Goal: Task Accomplishment & Management: Manage account settings

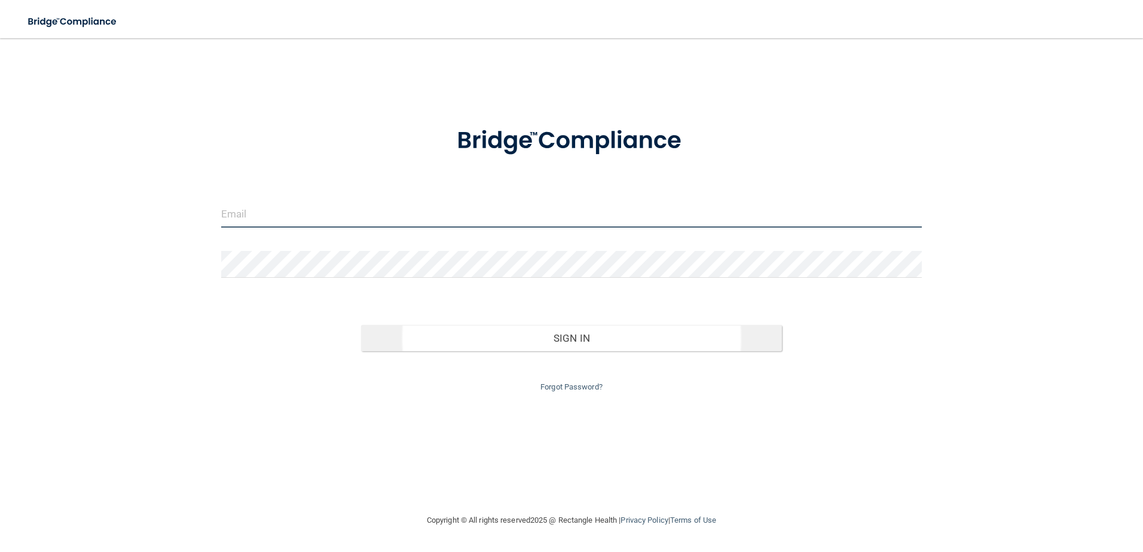
type input "[PERSON_NAME][EMAIL_ADDRESS][DOMAIN_NAME]"
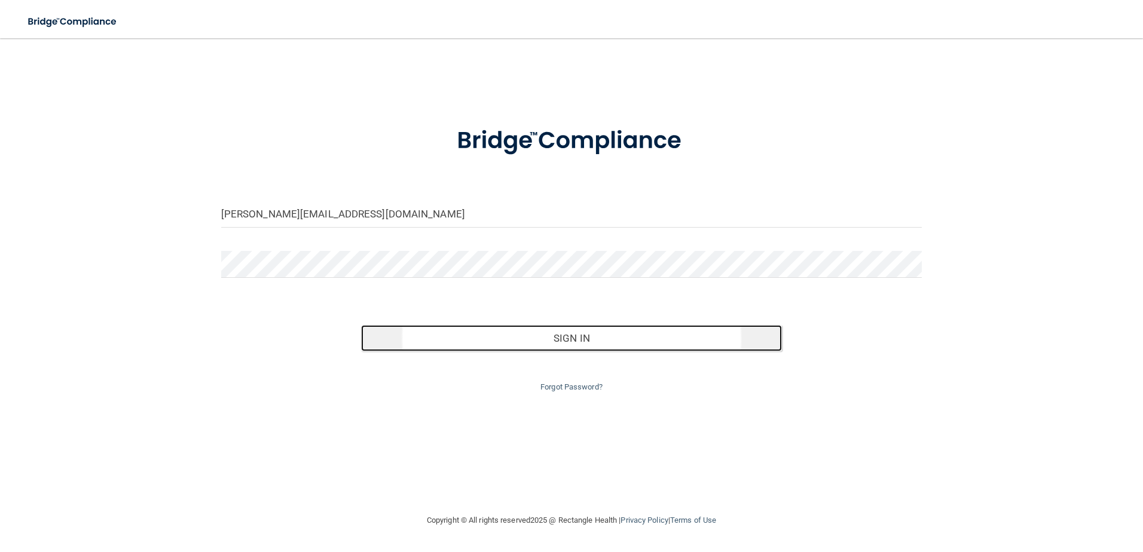
click at [520, 335] on button "Sign In" at bounding box center [571, 338] width 421 height 26
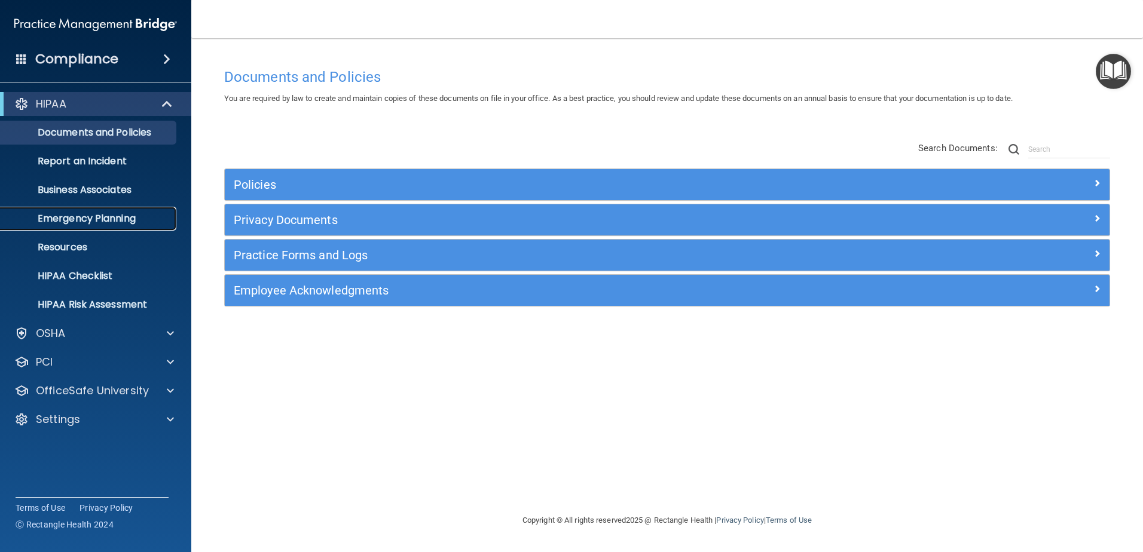
click at [85, 217] on p "Emergency Planning" at bounding box center [89, 219] width 163 height 12
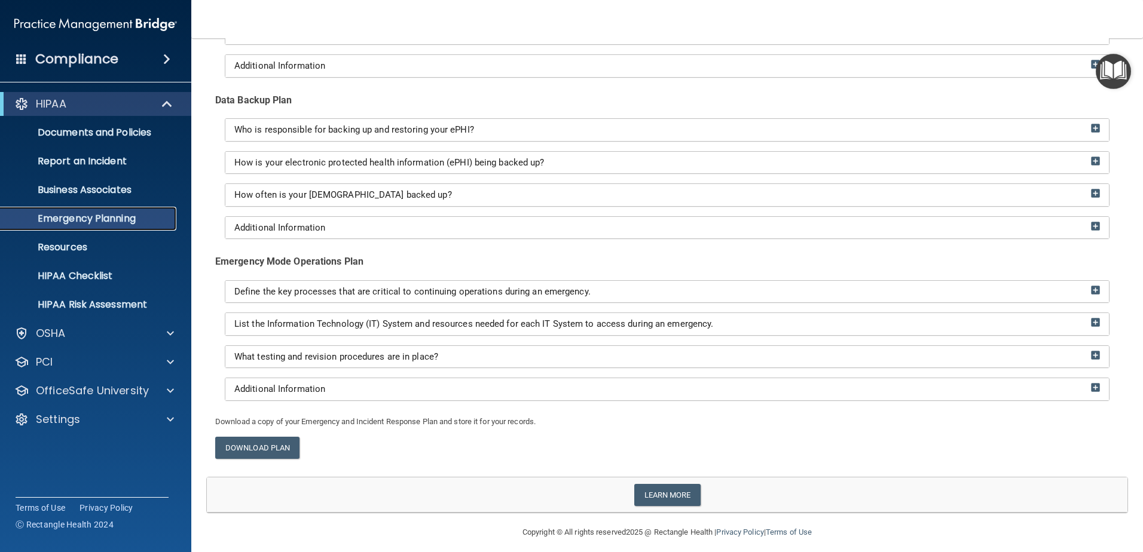
scroll to position [179, 0]
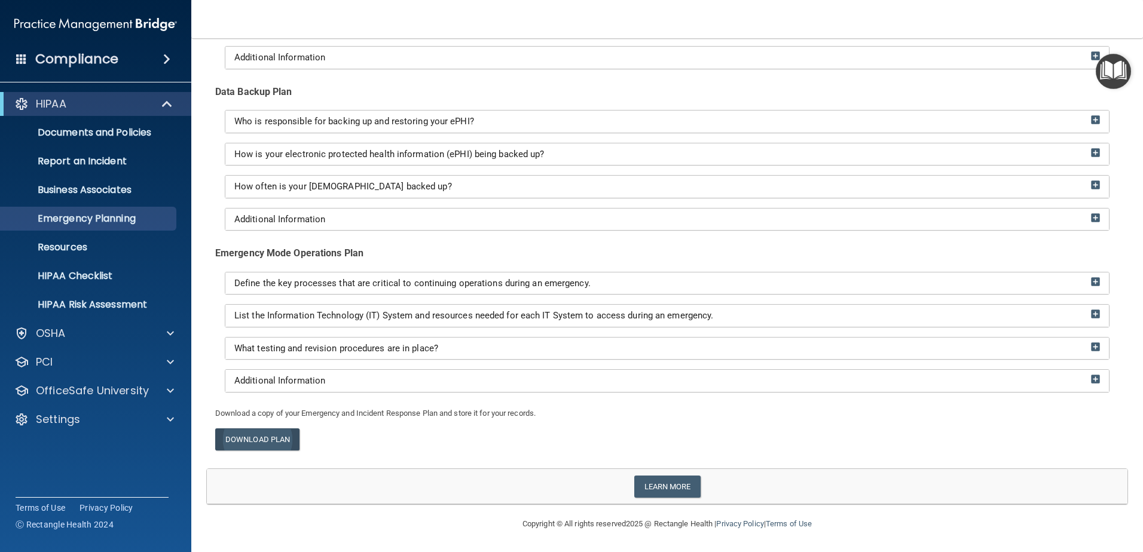
click at [257, 446] on link "Download Plan" at bounding box center [257, 440] width 84 height 22
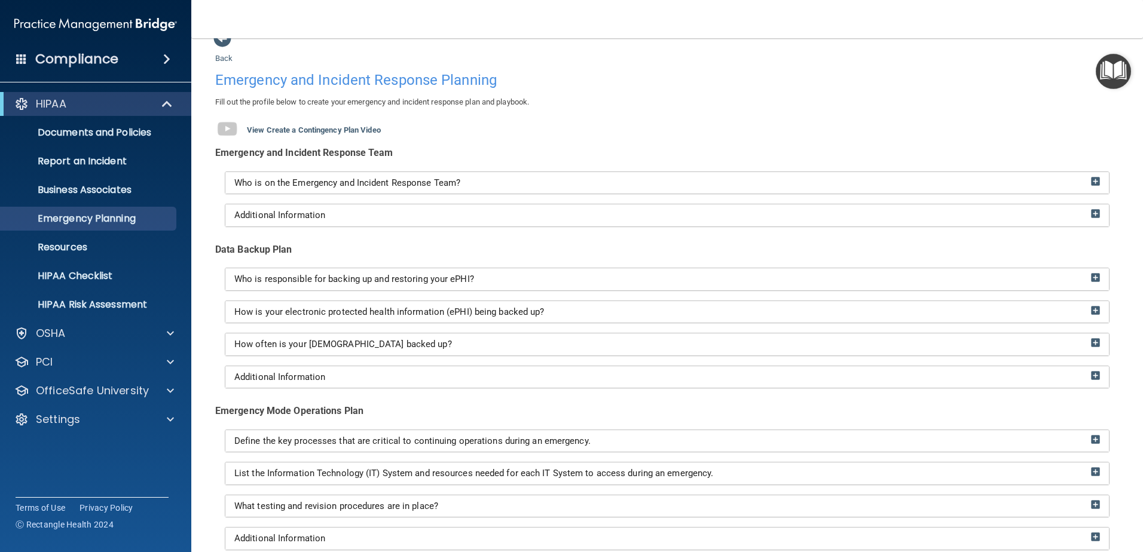
scroll to position [0, 0]
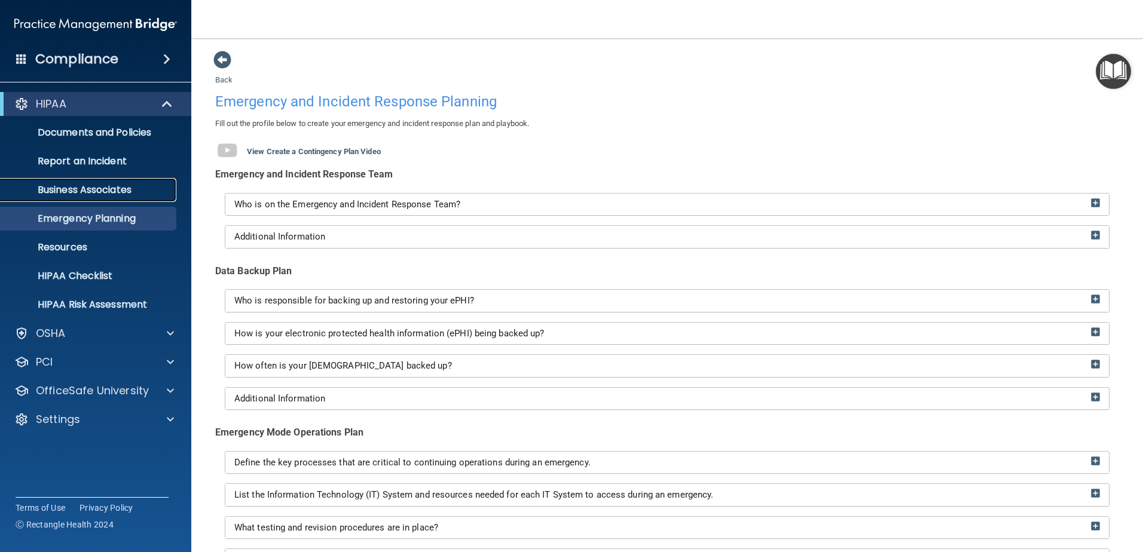
click at [133, 192] on p "Business Associates" at bounding box center [89, 190] width 163 height 12
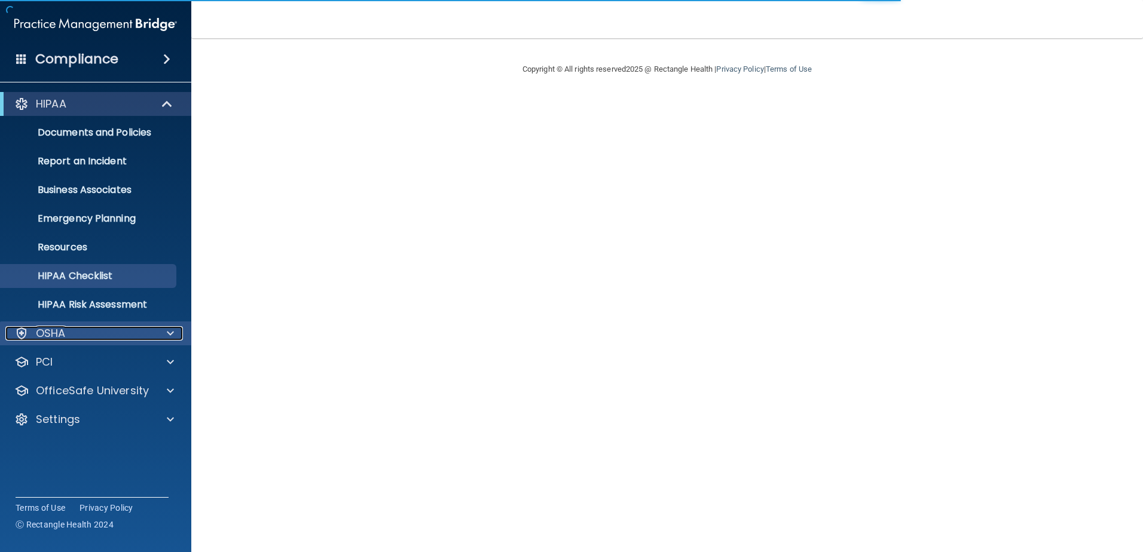
click at [166, 331] on div at bounding box center [169, 333] width 30 height 14
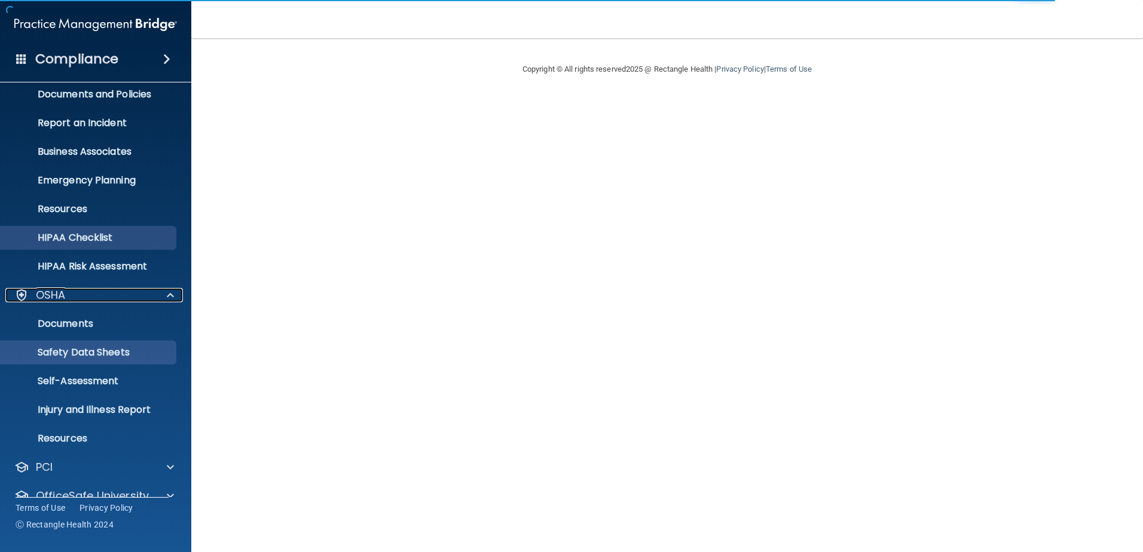
scroll to position [60, 0]
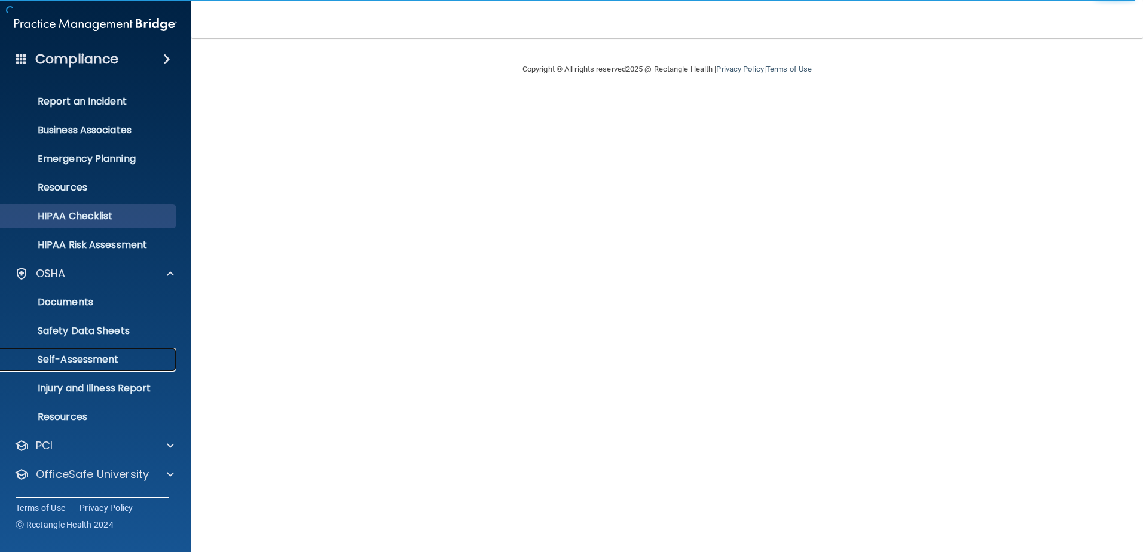
click at [97, 359] on p "Self-Assessment" at bounding box center [89, 360] width 163 height 12
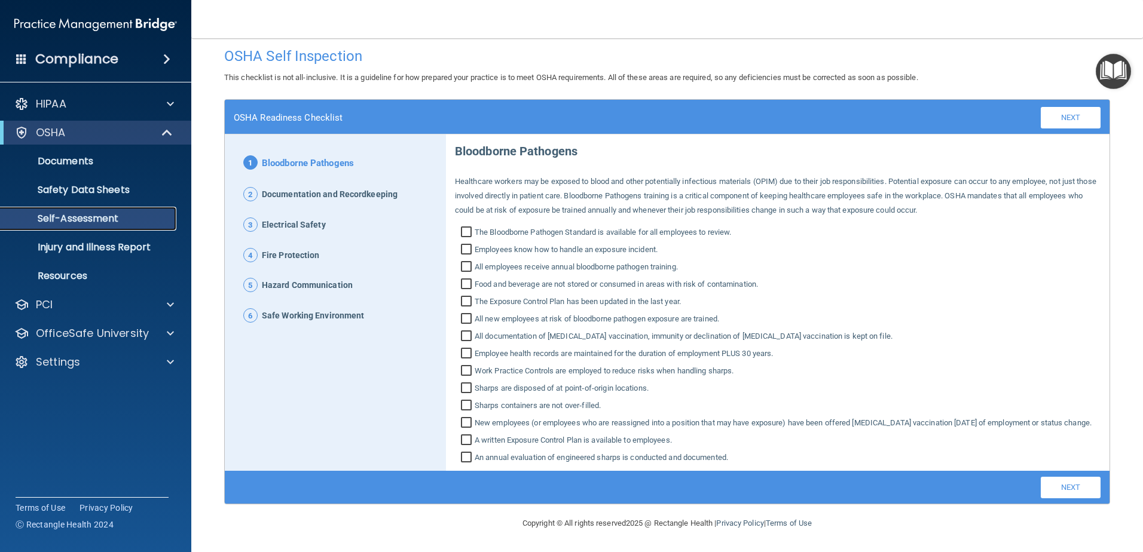
scroll to position [23, 0]
click at [111, 187] on p "Safety Data Sheets" at bounding box center [89, 190] width 163 height 12
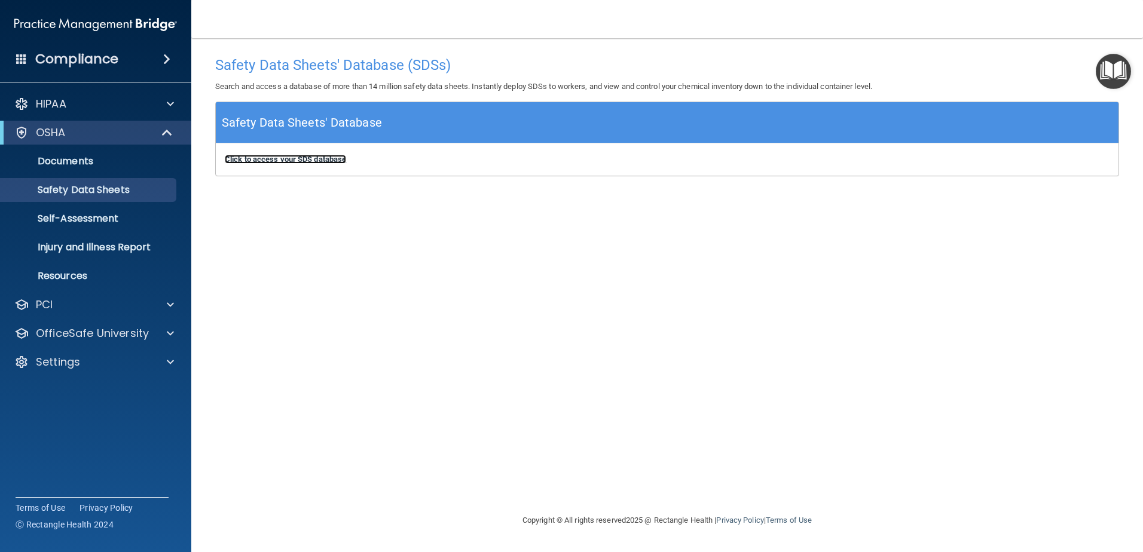
click at [285, 158] on b "Click to access your SDS database" at bounding box center [285, 159] width 121 height 9
click at [146, 216] on p "Self-Assessment" at bounding box center [89, 219] width 163 height 12
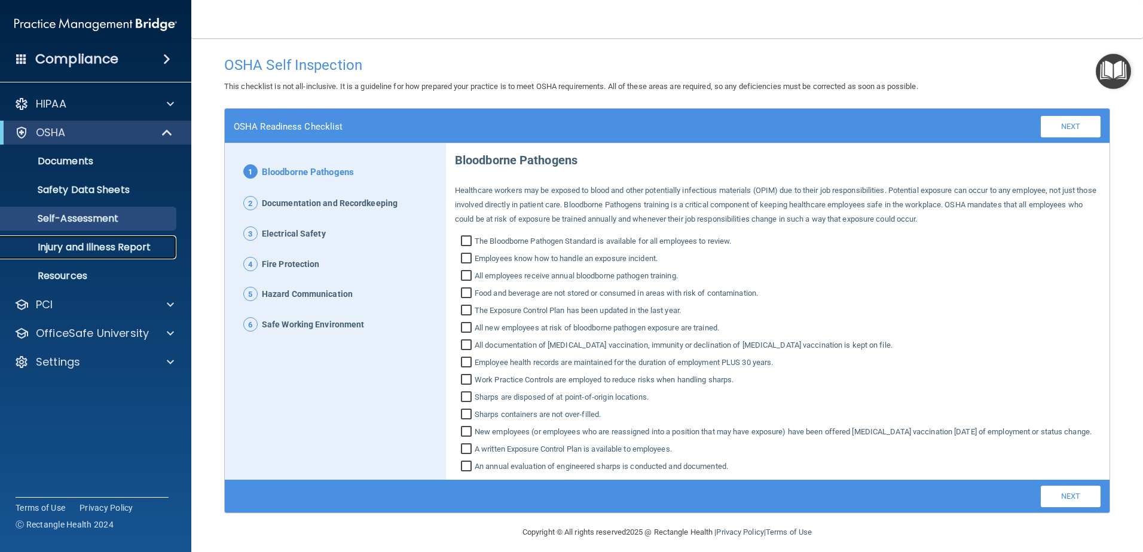
click at [136, 250] on p "Injury and Illness Report" at bounding box center [89, 247] width 163 height 12
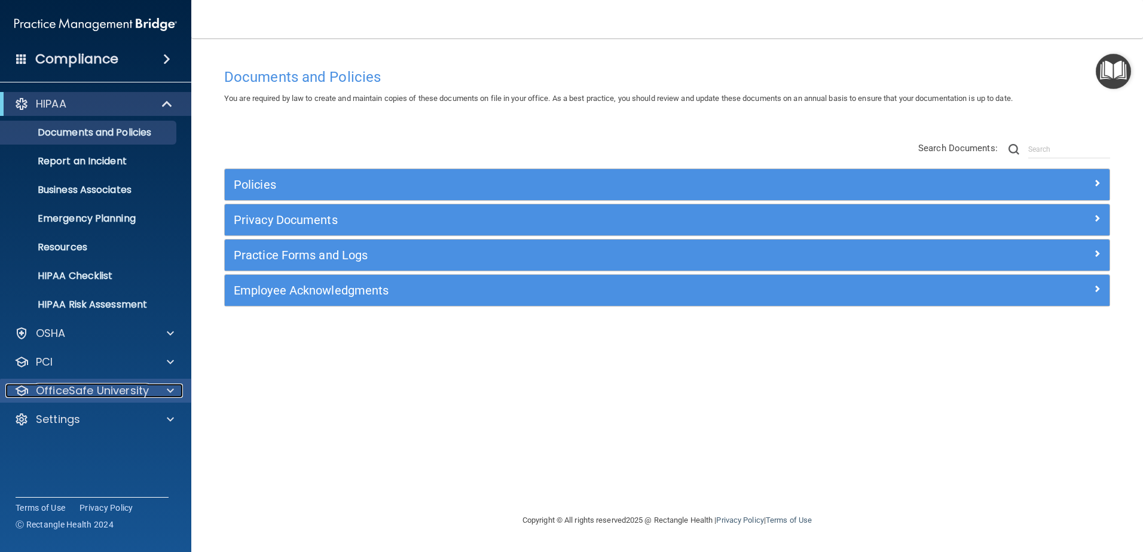
click at [163, 390] on div at bounding box center [169, 391] width 30 height 14
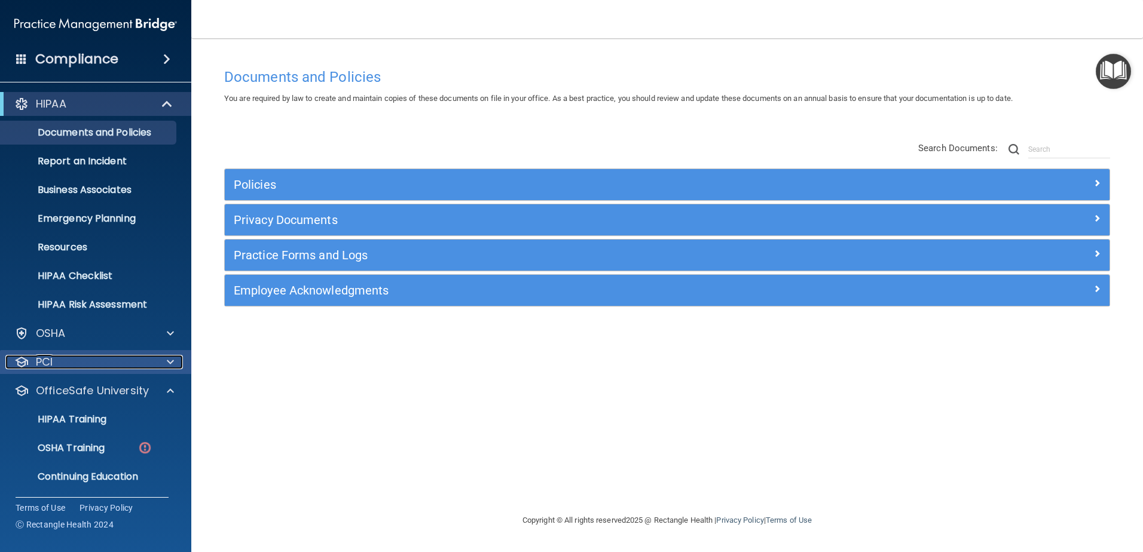
click at [167, 369] on span at bounding box center [170, 362] width 7 height 14
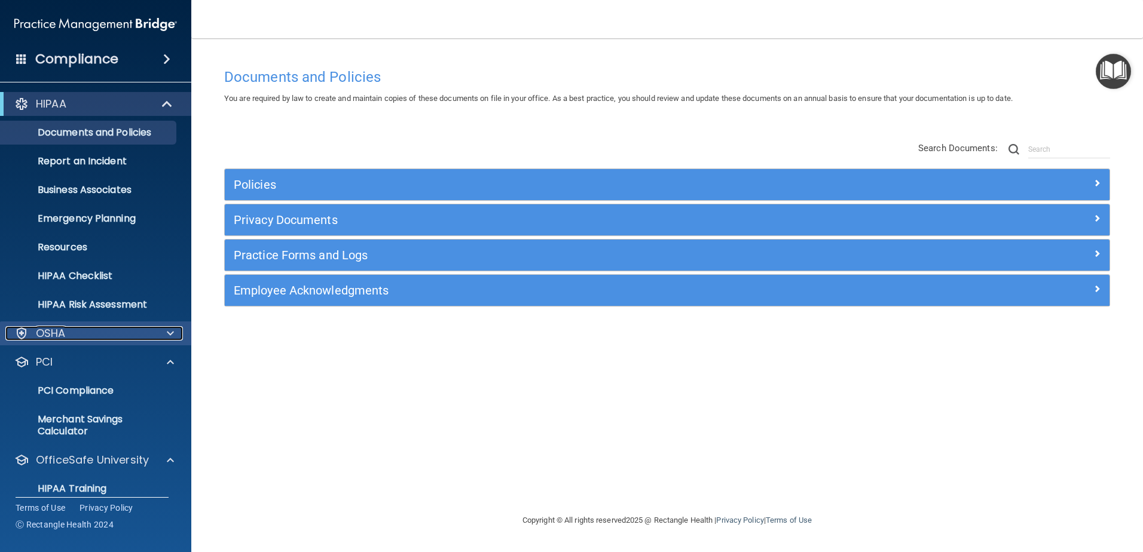
click at [169, 335] on span at bounding box center [170, 333] width 7 height 14
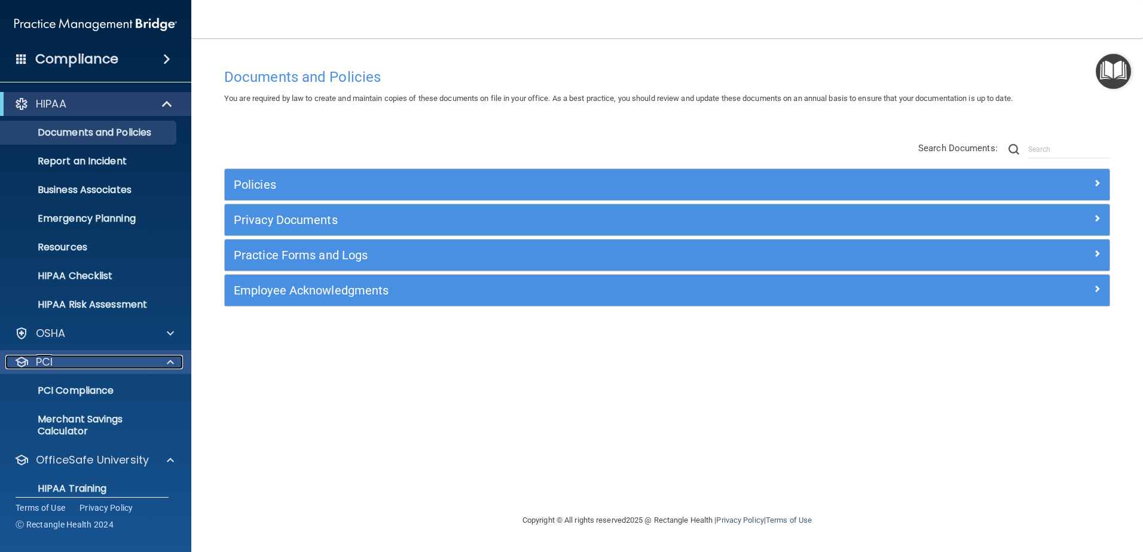
click at [168, 359] on span at bounding box center [170, 362] width 7 height 14
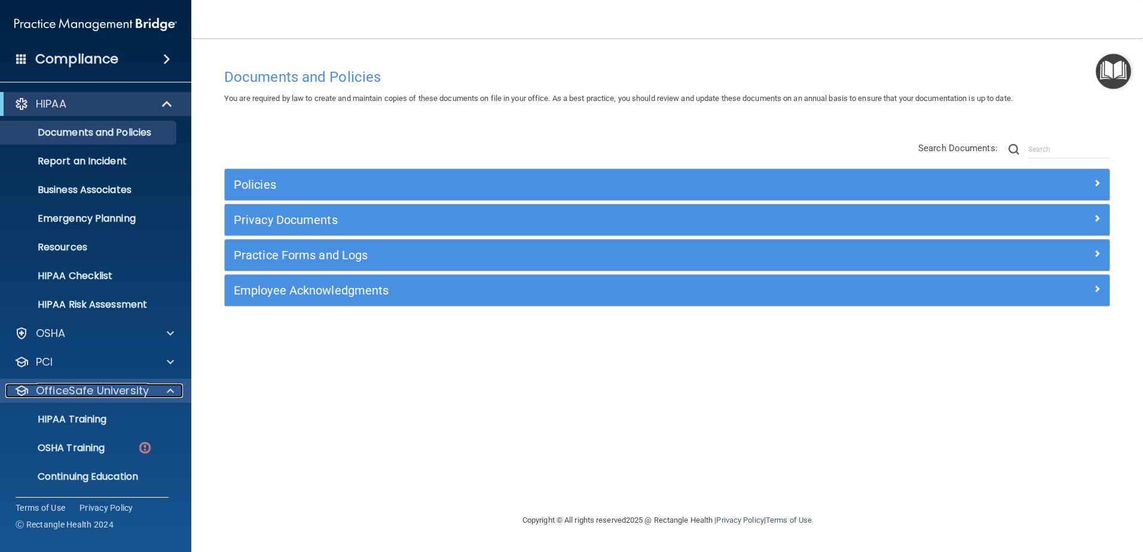
click at [163, 387] on div at bounding box center [169, 391] width 30 height 14
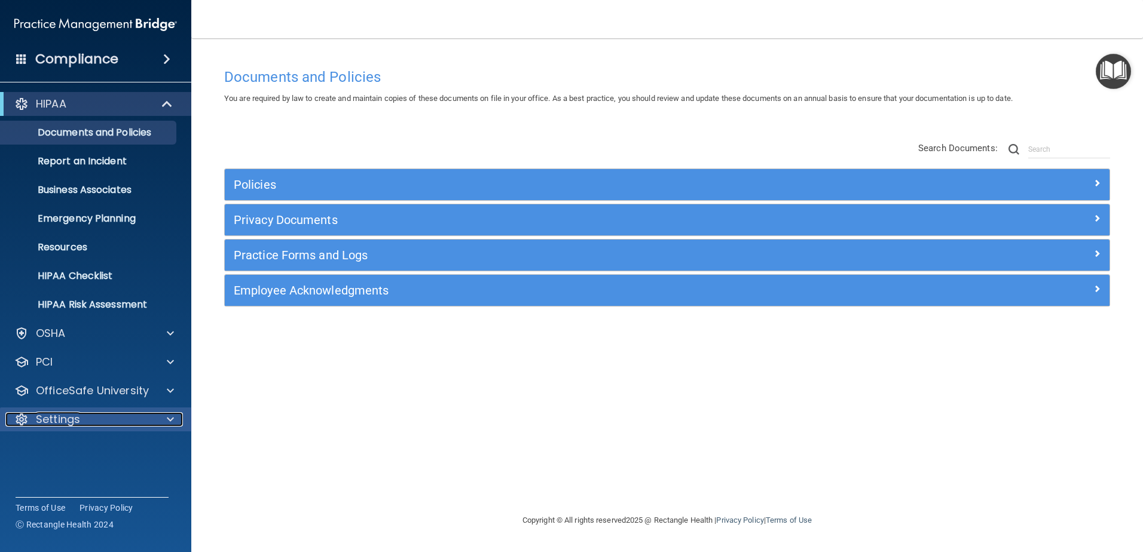
click at [175, 415] on div at bounding box center [169, 419] width 30 height 14
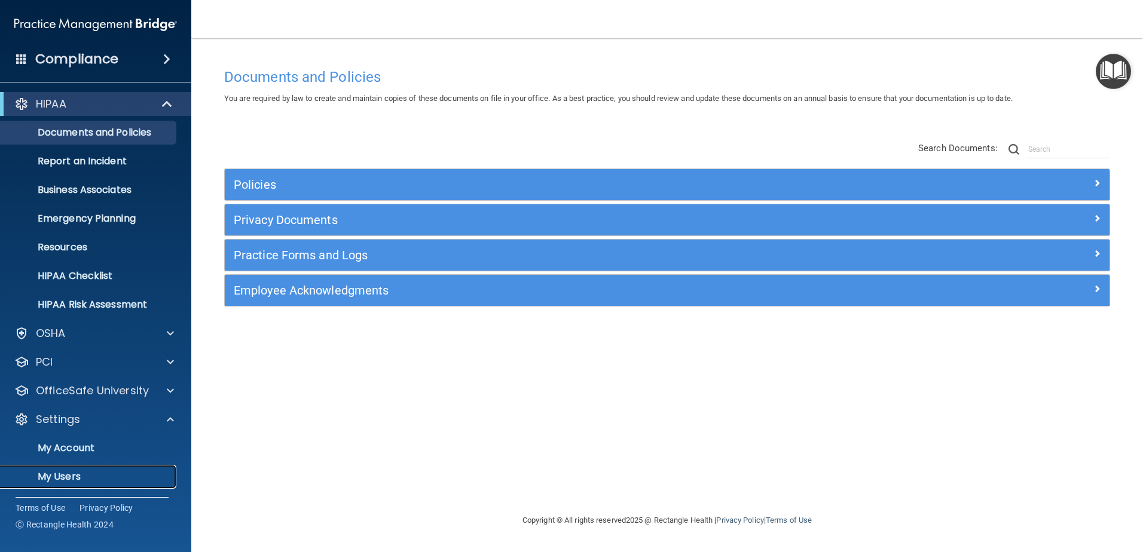
click at [72, 471] on p "My Users" at bounding box center [89, 477] width 163 height 12
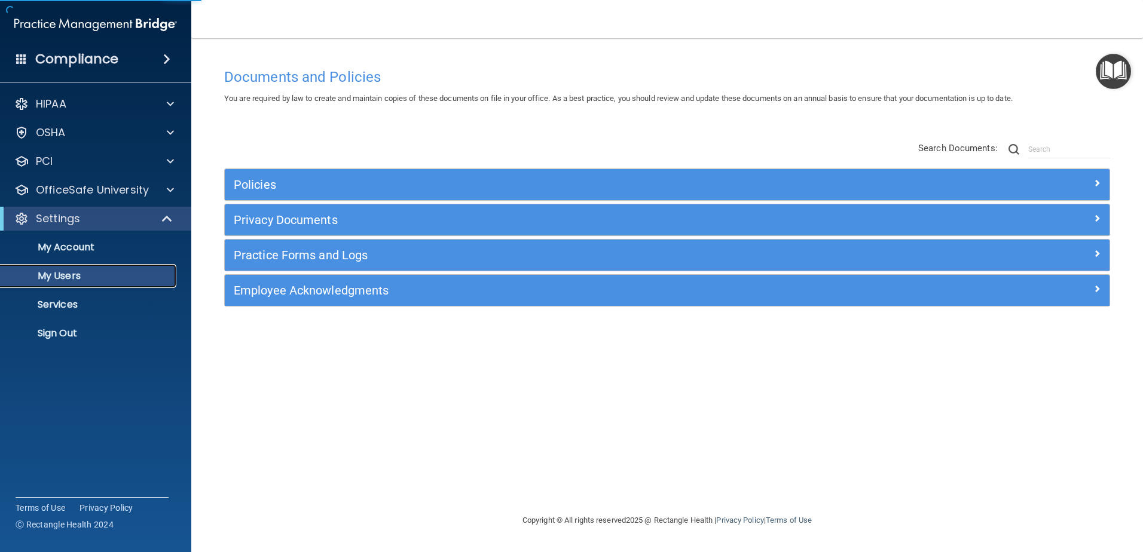
click at [68, 266] on link "My Users" at bounding box center [82, 276] width 188 height 24
select select "20"
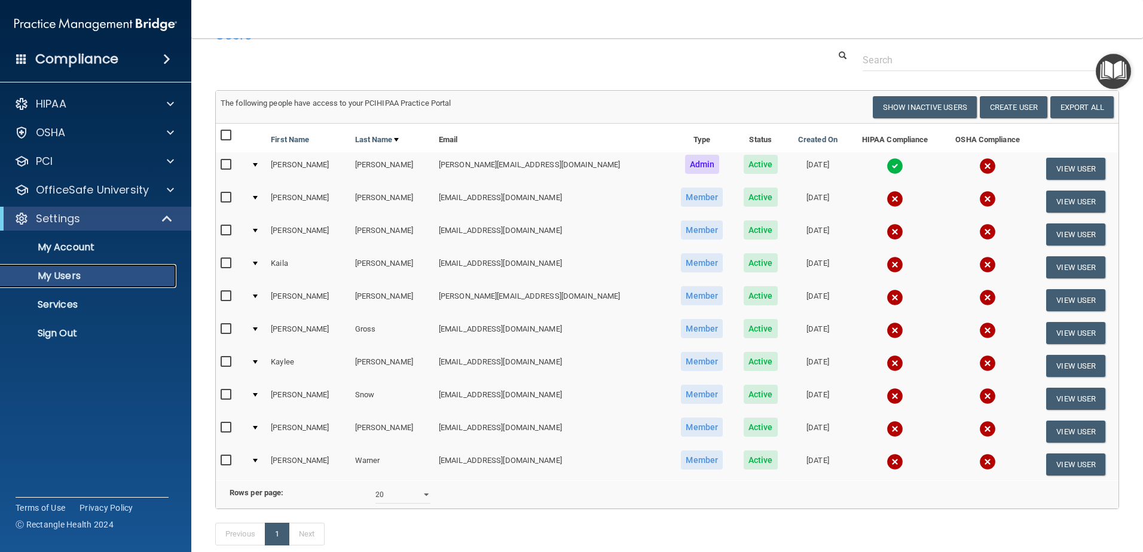
scroll to position [60, 0]
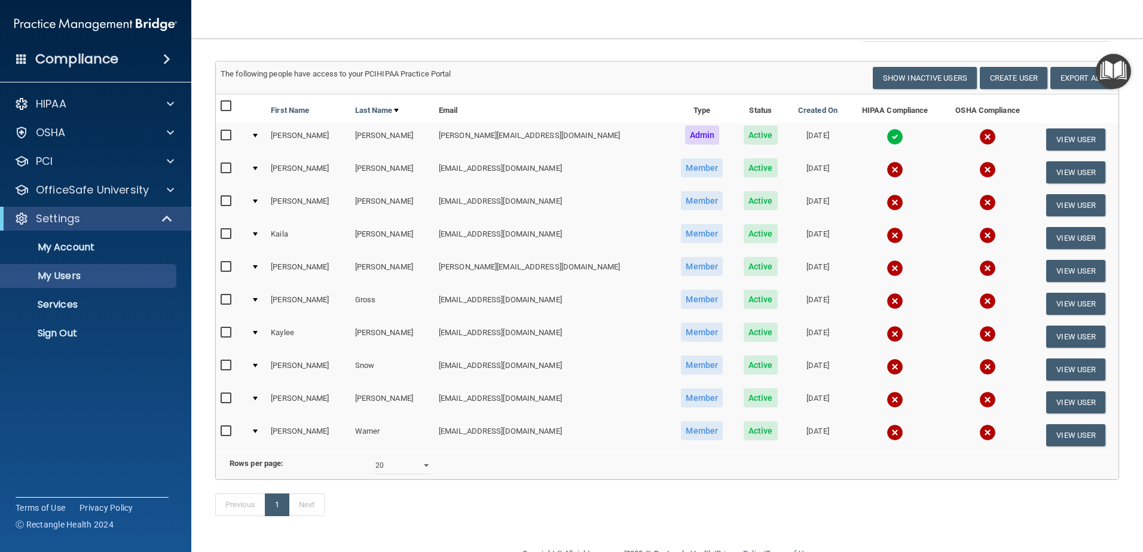
click at [258, 399] on div at bounding box center [255, 399] width 5 height 4
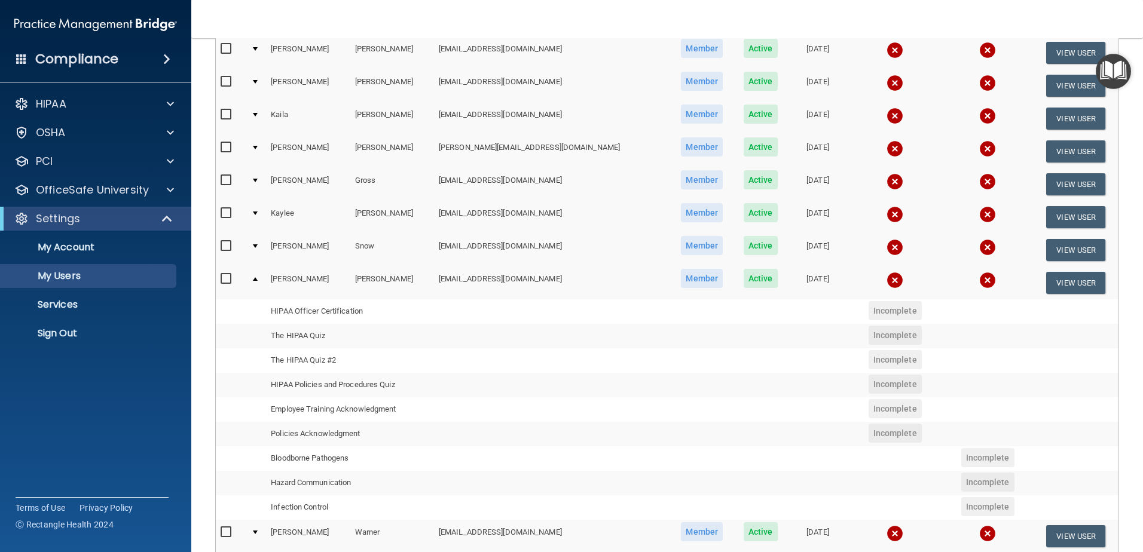
scroll to position [239, 0]
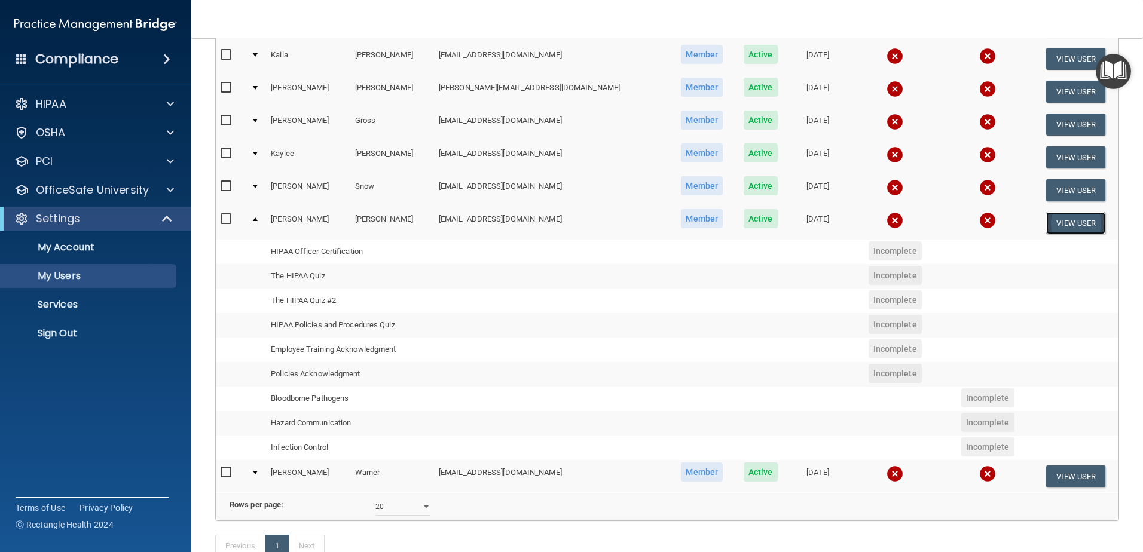
click at [1077, 216] on button "View User" at bounding box center [1075, 223] width 59 height 22
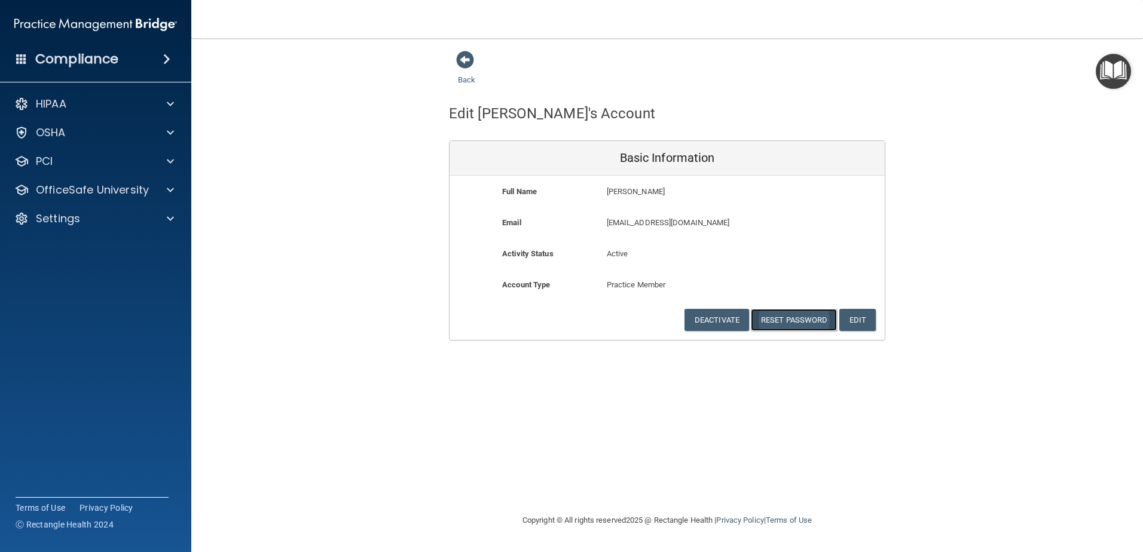
click at [805, 326] on button "Reset Password" at bounding box center [794, 320] width 86 height 22
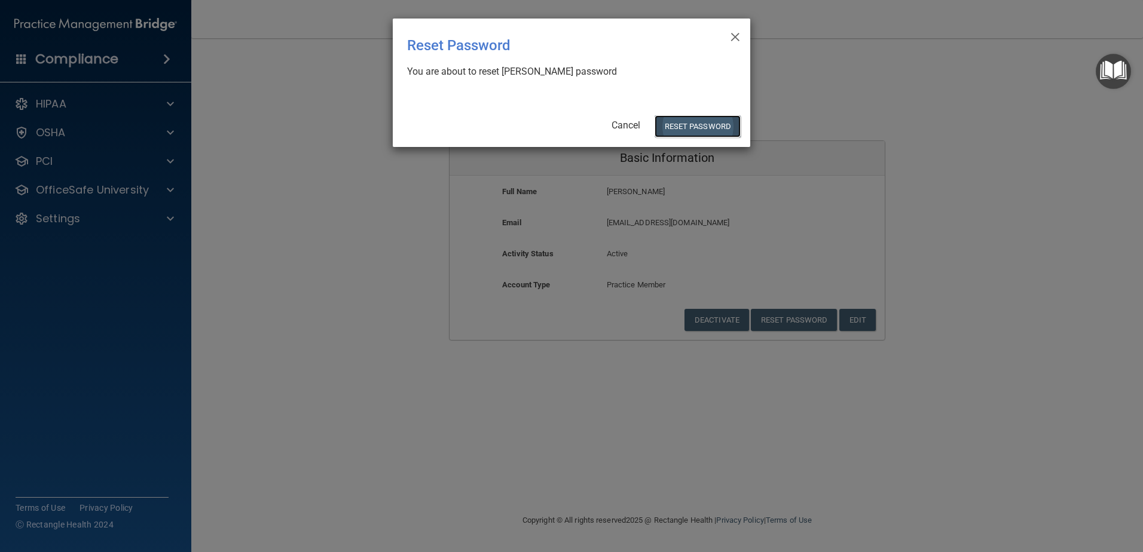
click at [718, 128] on button "Reset Password" at bounding box center [698, 126] width 86 height 22
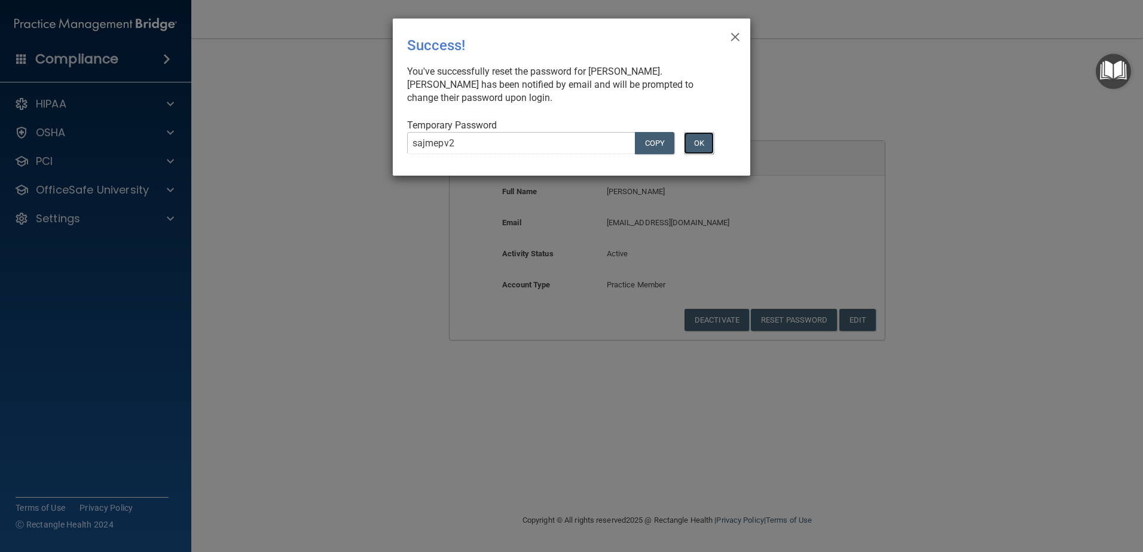
click at [697, 145] on button "OK" at bounding box center [699, 143] width 30 height 22
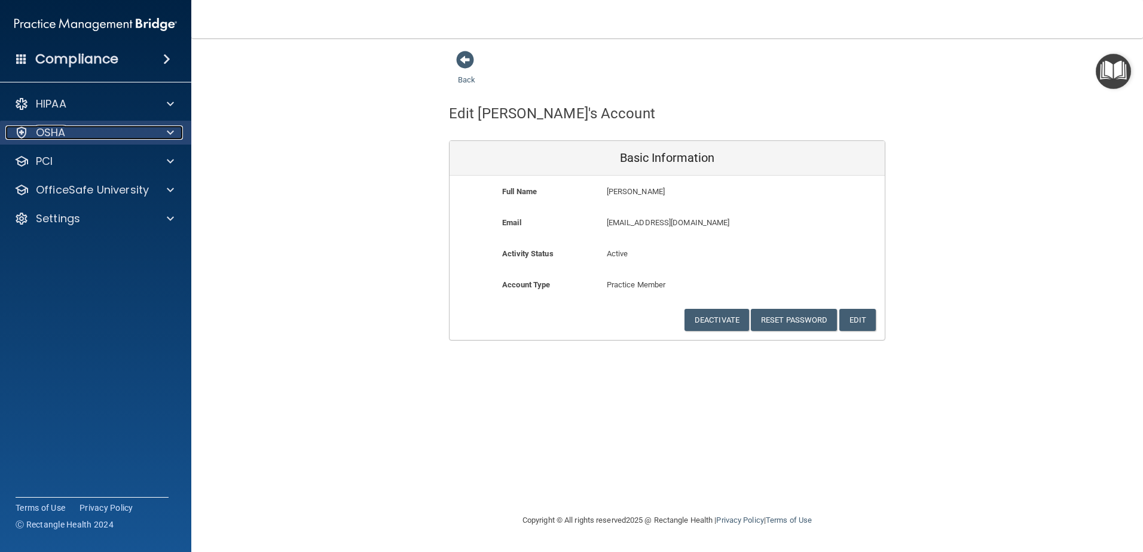
click at [145, 139] on div "OSHA" at bounding box center [79, 133] width 148 height 14
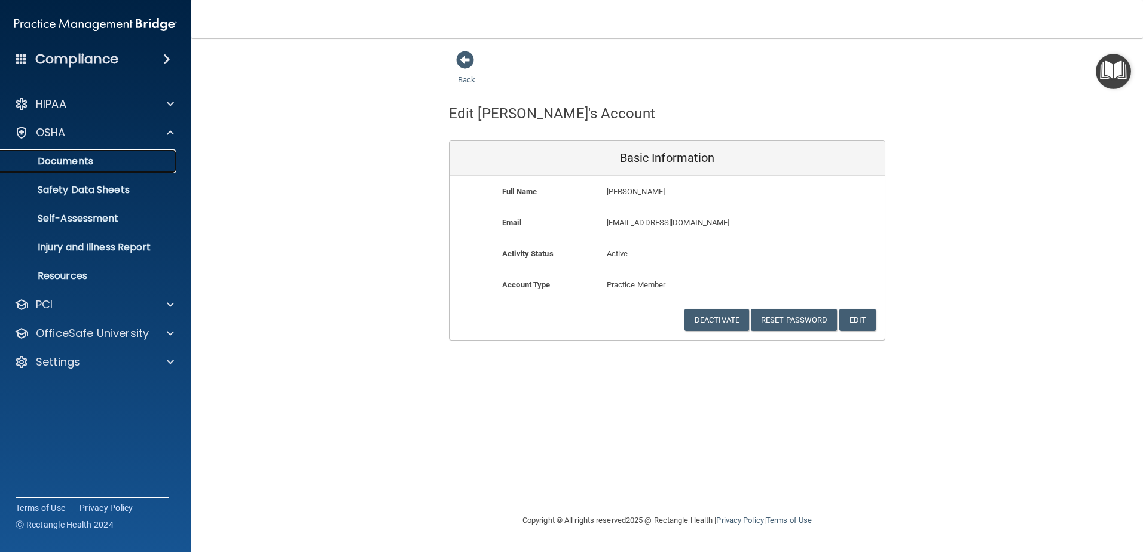
click at [108, 161] on p "Documents" at bounding box center [89, 161] width 163 height 12
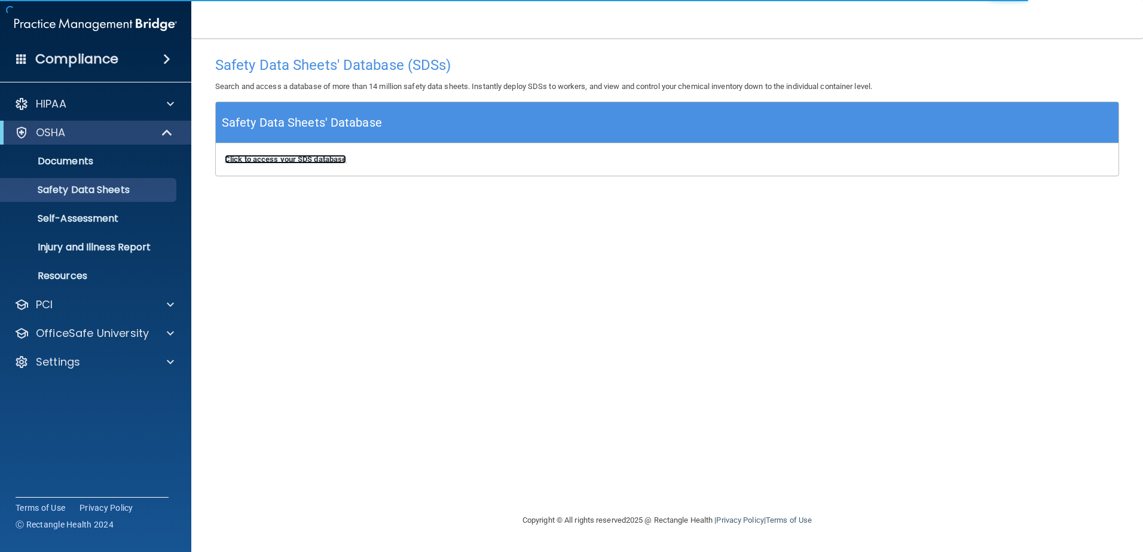
click at [282, 160] on b "Click to access your SDS database" at bounding box center [285, 159] width 121 height 9
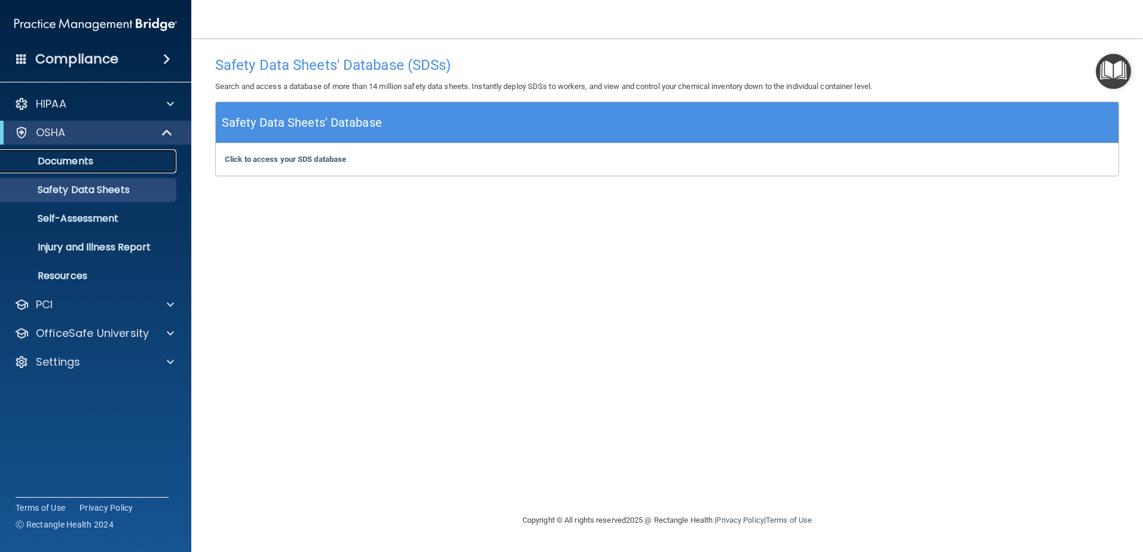
click at [144, 169] on link "Documents" at bounding box center [82, 161] width 188 height 24
